Goal: Task Accomplishment & Management: Manage account settings

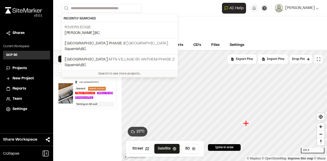
click at [100, 9] on input "Search" at bounding box center [101, 8] width 80 height 8
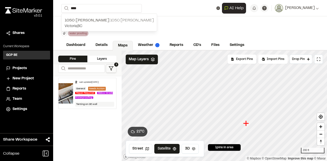
type input "****"
click at [95, 19] on p "1050 [PERSON_NAME] 1050 [PERSON_NAME]" at bounding box center [109, 20] width 89 height 6
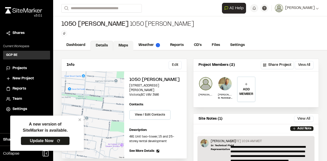
click at [123, 43] on link "Maps" at bounding box center [123, 46] width 20 height 10
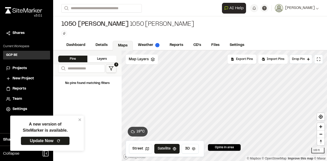
click at [78, 121] on div "A new version of SiteMarker is available. Update Now" at bounding box center [45, 133] width 66 height 31
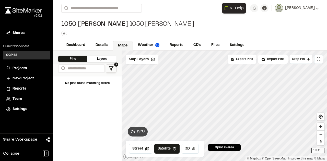
click at [102, 56] on div "Layers" at bounding box center [101, 59] width 29 height 7
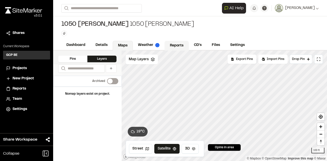
click at [177, 44] on link "Reports" at bounding box center [176, 46] width 24 height 10
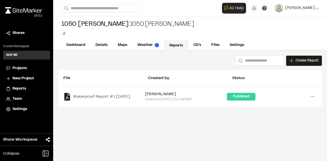
click at [177, 44] on link "Reports" at bounding box center [176, 46] width 24 height 10
click at [108, 43] on link "Details" at bounding box center [101, 46] width 23 height 10
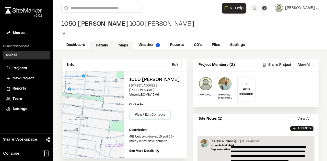
click at [126, 45] on link "Maps" at bounding box center [123, 46] width 20 height 10
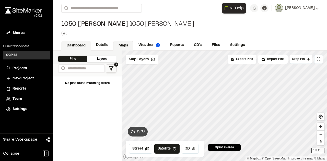
click at [76, 44] on link "Dashboard" at bounding box center [76, 46] width 30 height 10
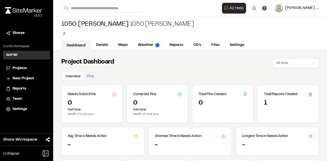
click at [308, 8] on span "[PERSON_NAME]" at bounding box center [300, 8] width 30 height 6
click at [284, 42] on link "Sign Out" at bounding box center [296, 43] width 44 height 8
